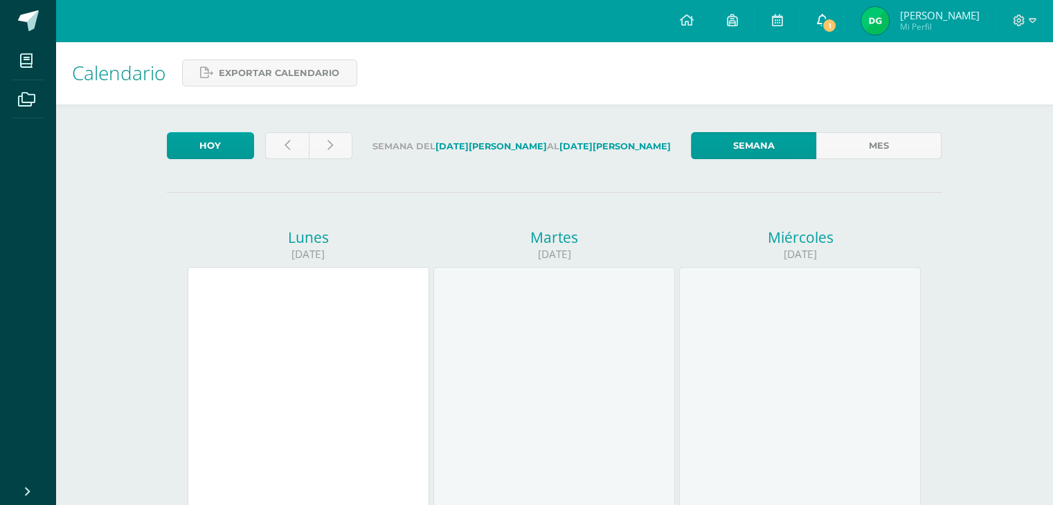
click at [827, 21] on icon at bounding box center [821, 20] width 11 height 12
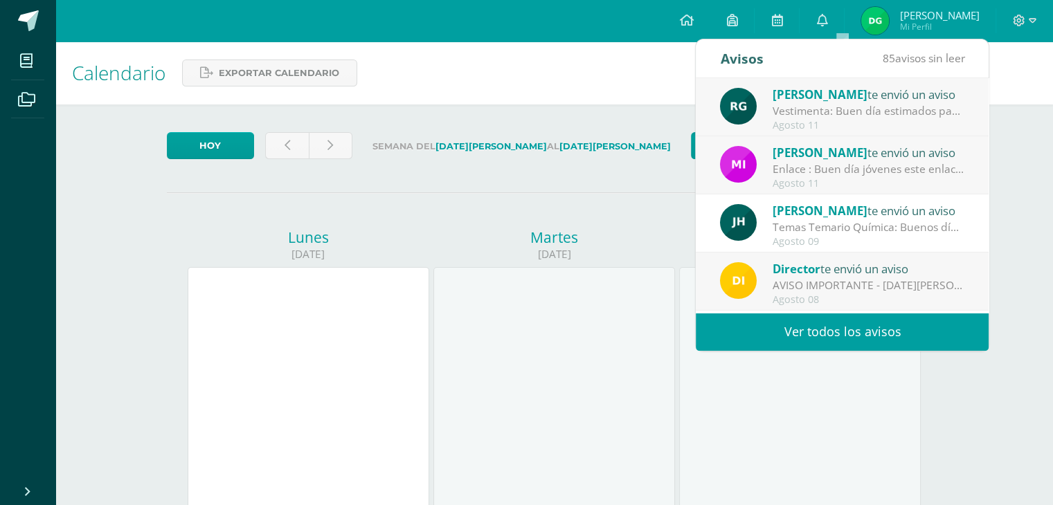
click at [578, 342] on div at bounding box center [554, 388] width 242 height 242
